Goal: Task Accomplishment & Management: Manage account settings

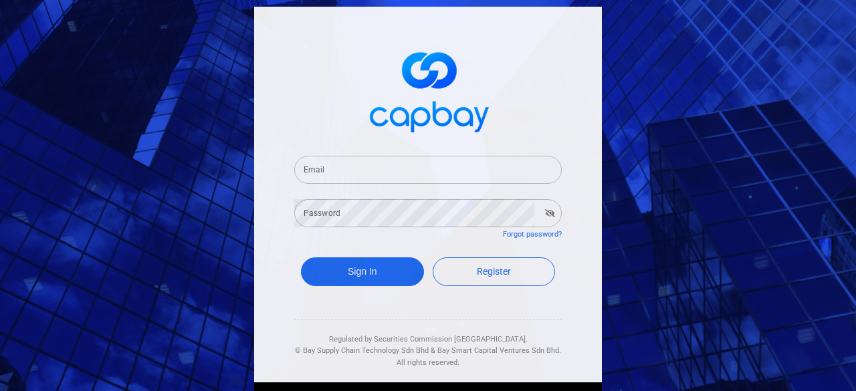
click at [393, 171] on input "Email" at bounding box center [428, 170] width 268 height 28
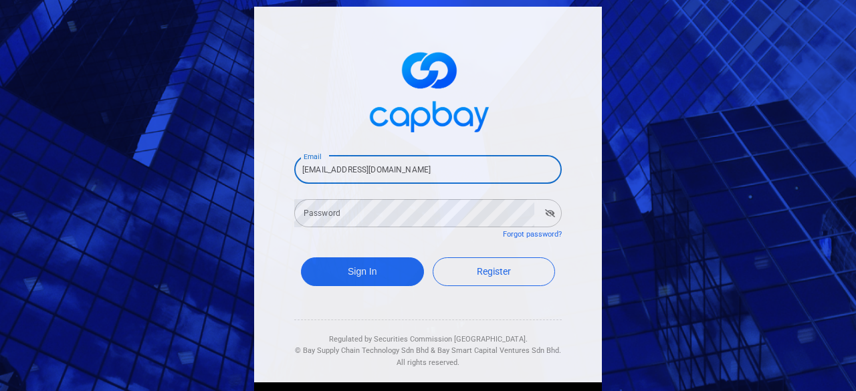
type input "[EMAIL_ADDRESS][DOMAIN_NAME]"
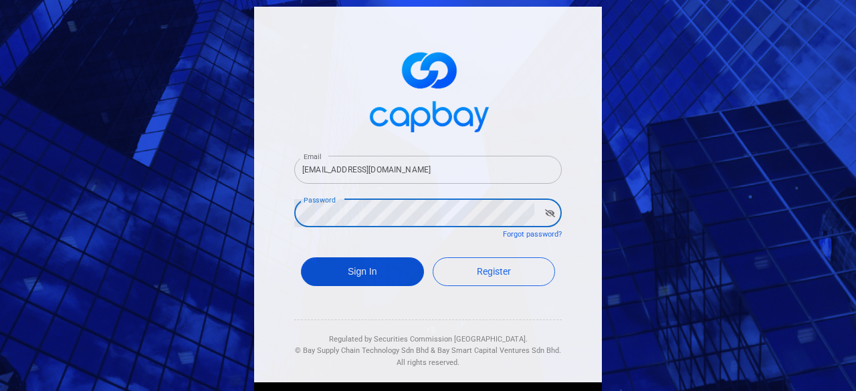
click at [369, 268] on button "Sign In" at bounding box center [362, 272] width 123 height 29
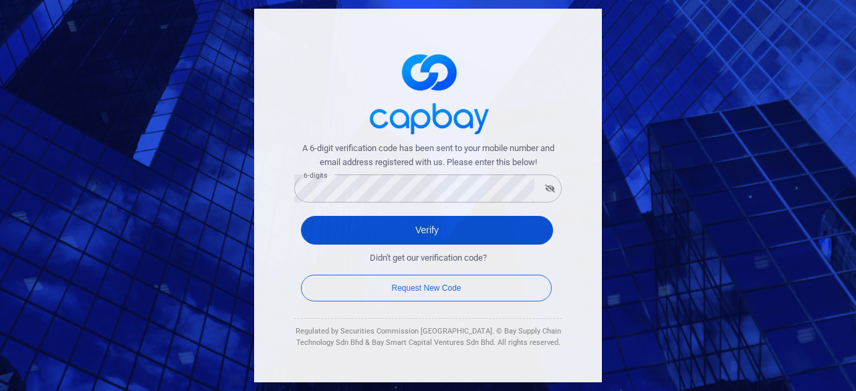
click at [433, 216] on button "Verify" at bounding box center [427, 230] width 252 height 29
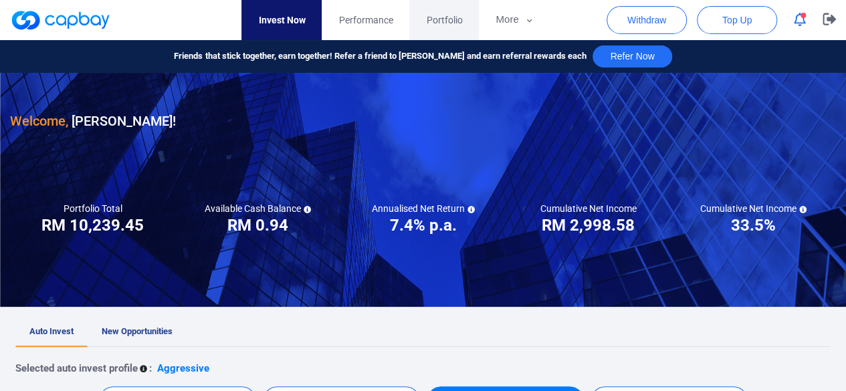
click at [446, 17] on span "Portfolio" at bounding box center [444, 20] width 36 height 15
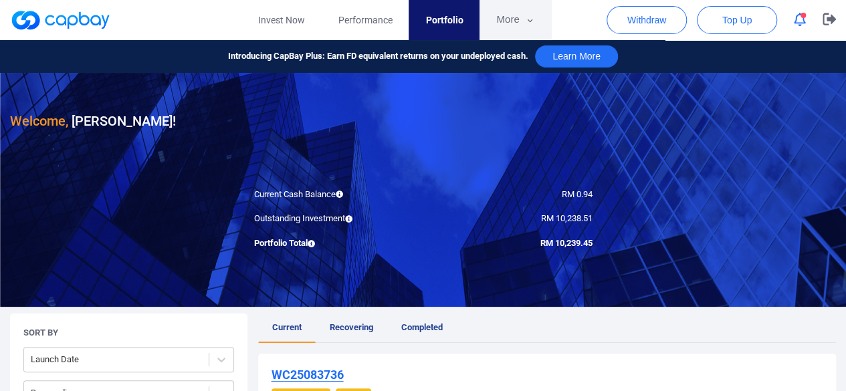
click at [507, 23] on button "More" at bounding box center [516, 20] width 72 height 40
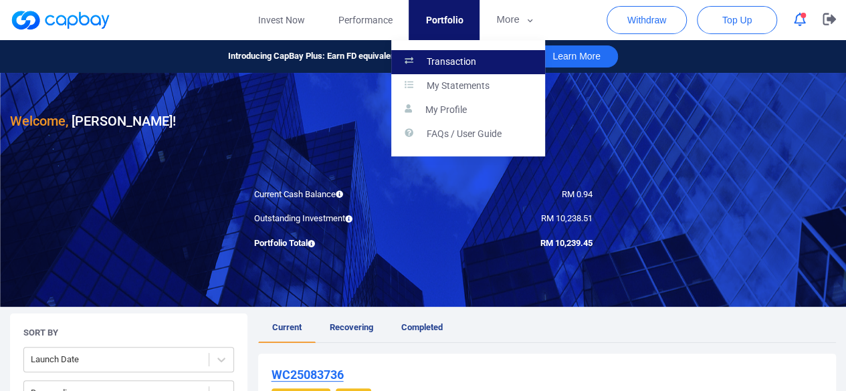
click at [481, 60] on link "Transaction" at bounding box center [468, 62] width 154 height 24
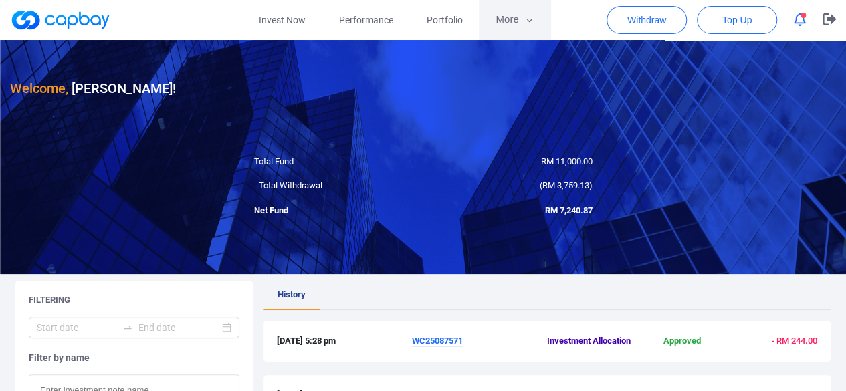
click at [519, 20] on button "More" at bounding box center [515, 20] width 72 height 40
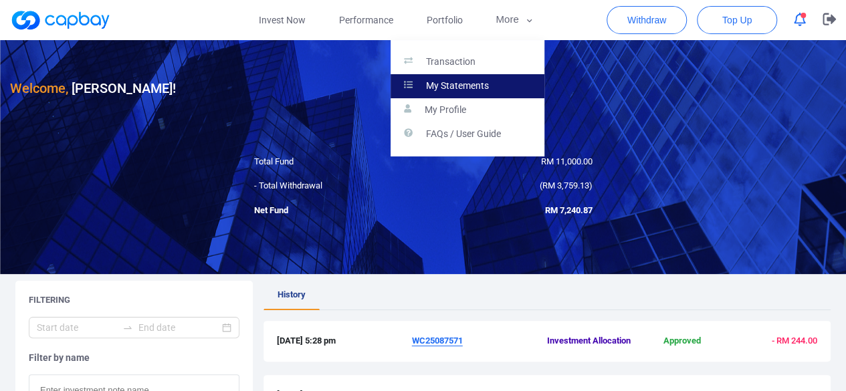
click at [478, 87] on p "My Statements" at bounding box center [457, 86] width 63 height 12
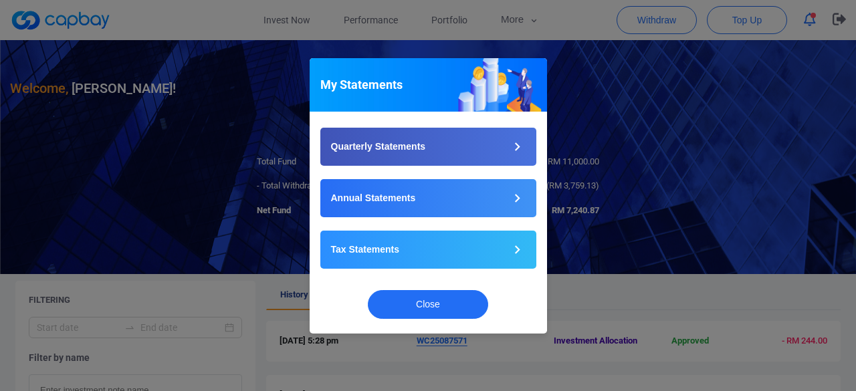
click at [838, 23] on div "My Statements Quarterly Statements Annual Statements Tax Statements Close" at bounding box center [428, 195] width 856 height 391
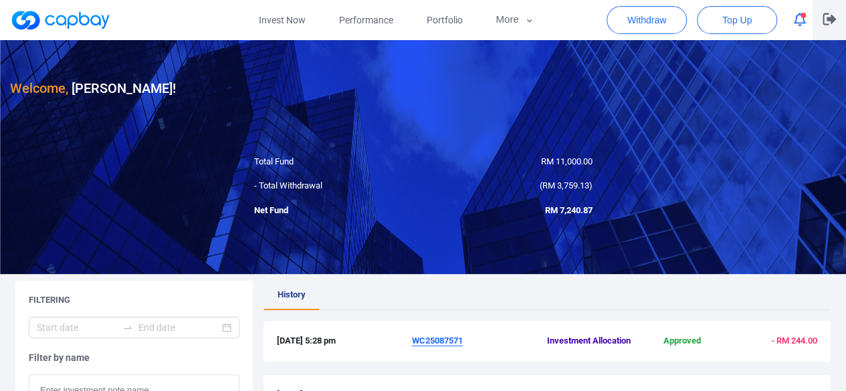
click at [837, 22] on button "button" at bounding box center [829, 20] width 33 height 40
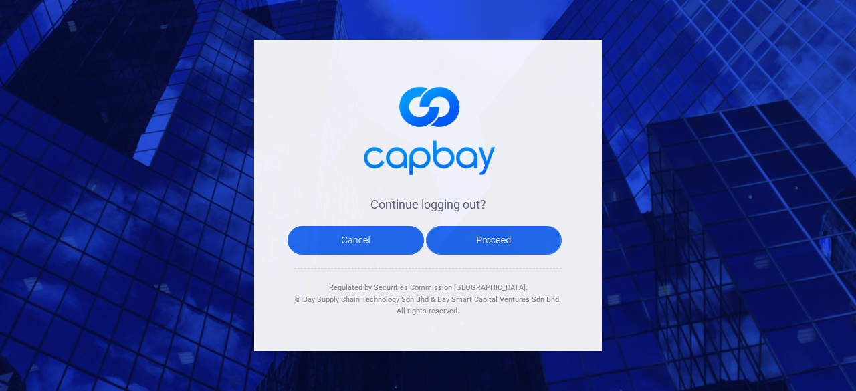
click at [466, 250] on button "Proceed" at bounding box center [494, 240] width 136 height 29
